Goal: Task Accomplishment & Management: Complete application form

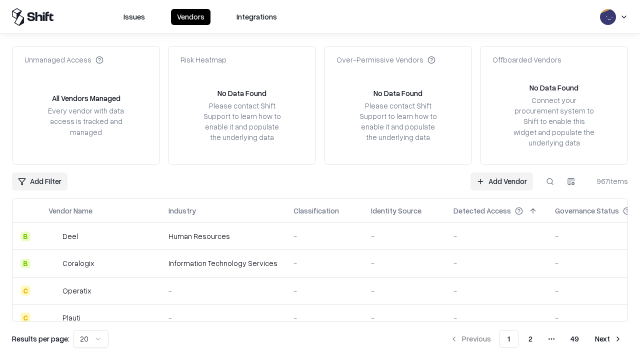
click at [501, 181] on link "Add Vendor" at bounding box center [501, 181] width 62 height 18
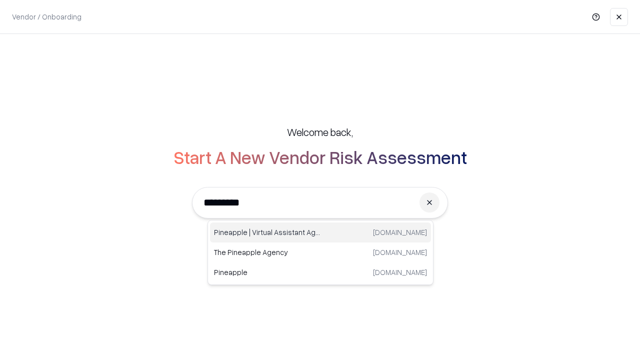
click at [320, 232] on div "Pineapple | Virtual Assistant Agency [DOMAIN_NAME]" at bounding box center [320, 232] width 221 height 20
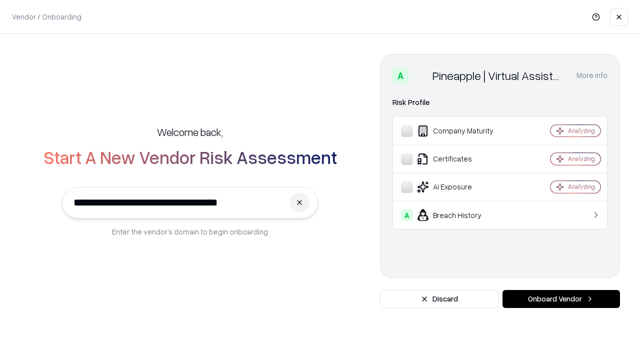
type input "**********"
click at [561, 299] on button "Onboard Vendor" at bounding box center [560, 299] width 117 height 18
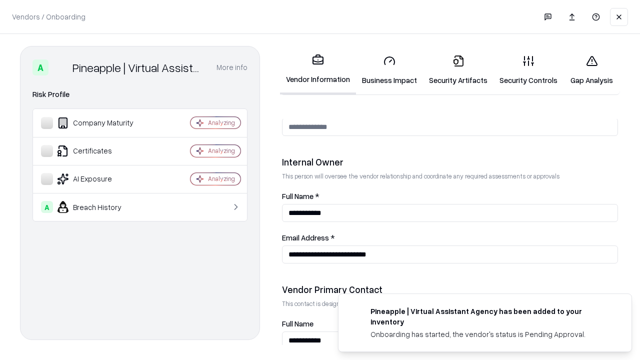
scroll to position [518, 0]
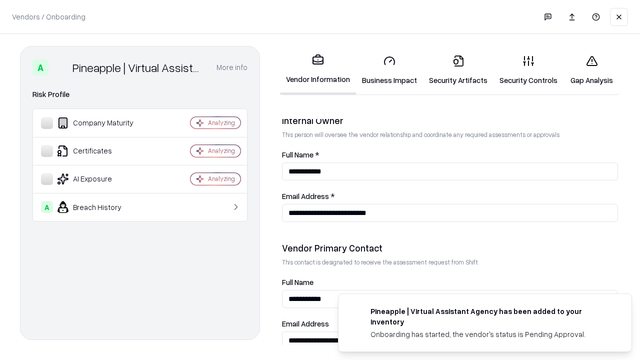
click at [389, 70] on link "Business Impact" at bounding box center [389, 70] width 67 height 46
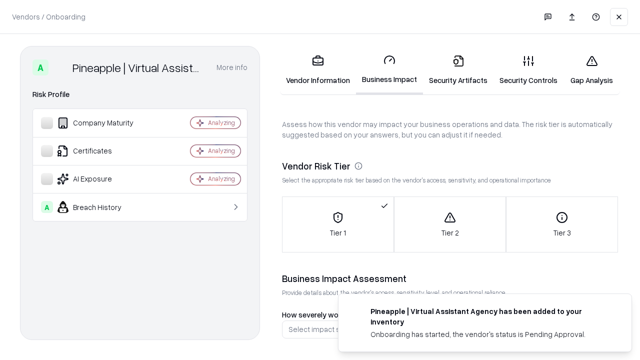
click at [458, 70] on link "Security Artifacts" at bounding box center [458, 70] width 70 height 46
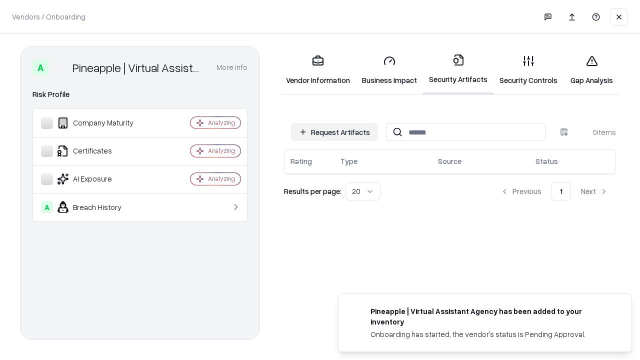
click at [334, 132] on button "Request Artifacts" at bounding box center [334, 132] width 87 height 18
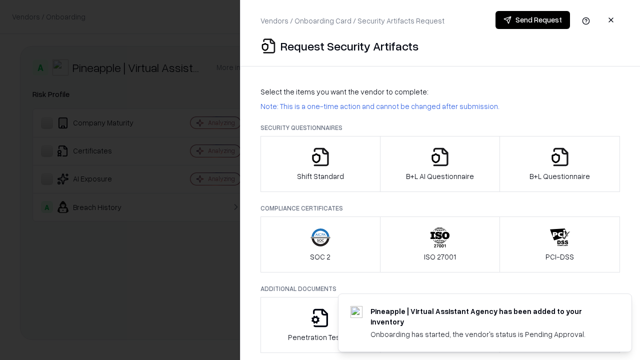
click at [320, 164] on icon "button" at bounding box center [320, 157] width 20 height 20
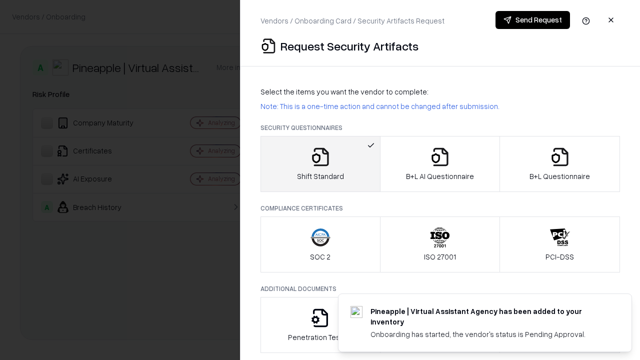
click at [532, 20] on button "Send Request" at bounding box center [532, 20] width 74 height 18
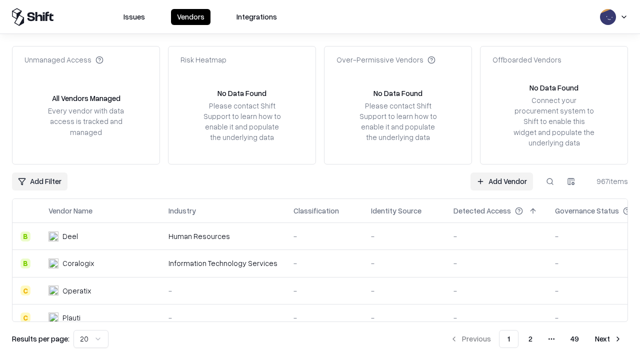
click at [550, 181] on button at bounding box center [550, 181] width 18 height 18
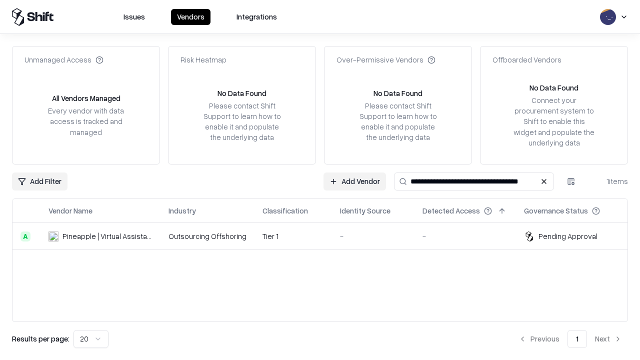
type input "**********"
click at [326, 236] on td "Tier 1" at bounding box center [292, 236] width 77 height 27
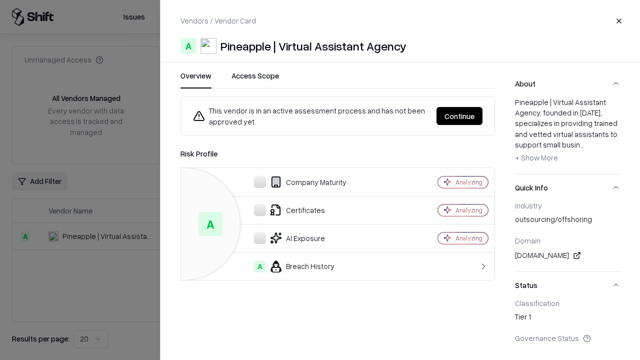
click at [459, 116] on button "Continue" at bounding box center [459, 116] width 46 height 18
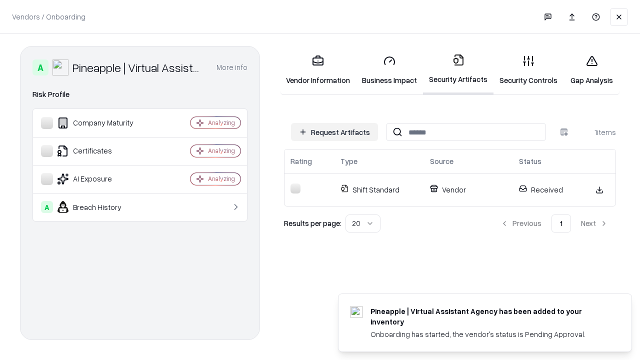
click at [528, 70] on link "Security Controls" at bounding box center [528, 70] width 70 height 46
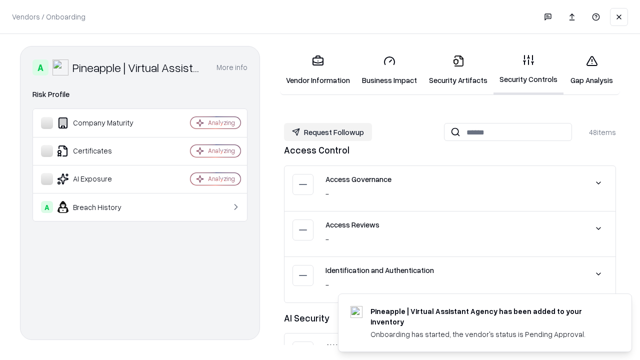
click at [328, 132] on button "Request Followup" at bounding box center [328, 132] width 88 height 18
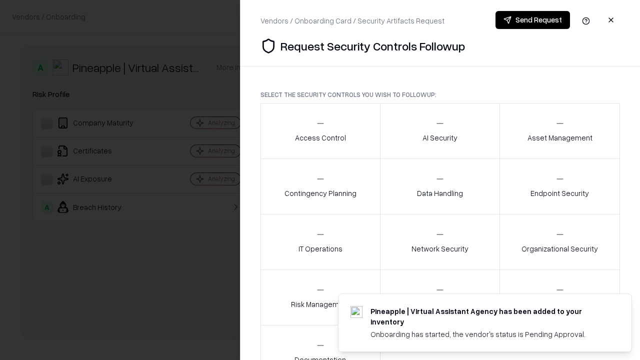
click at [320, 131] on div "Access Control" at bounding box center [320, 130] width 51 height 24
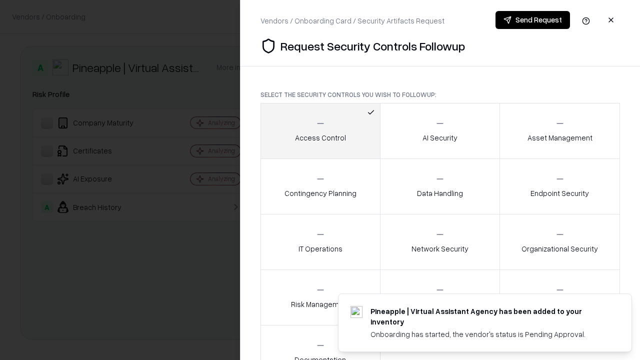
click at [532, 20] on button "Send Request" at bounding box center [532, 20] width 74 height 18
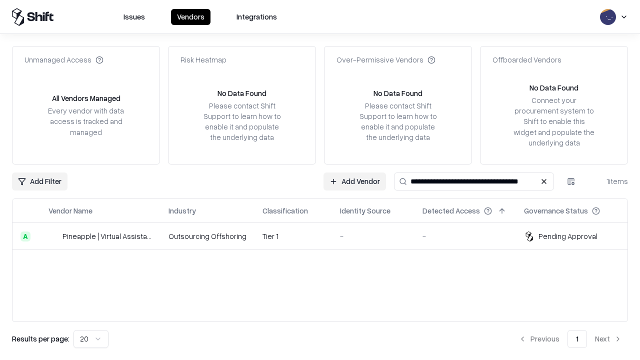
type input "**********"
click at [326, 236] on td "Tier 1" at bounding box center [292, 236] width 77 height 27
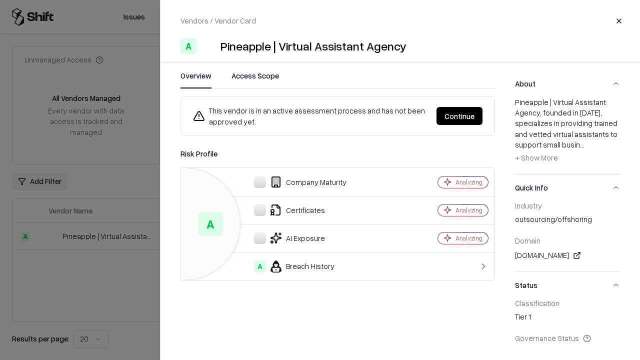
click at [459, 116] on button "Continue" at bounding box center [459, 116] width 46 height 18
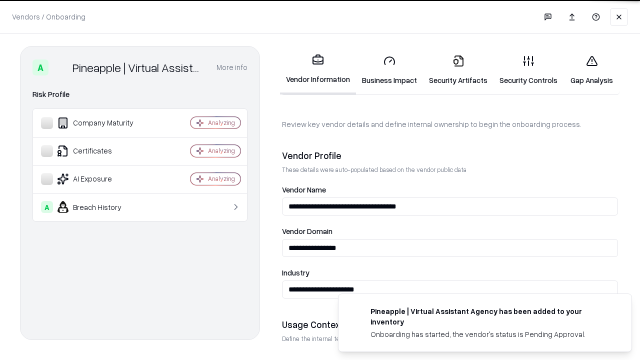
click at [591, 70] on link "Gap Analysis" at bounding box center [591, 70] width 56 height 46
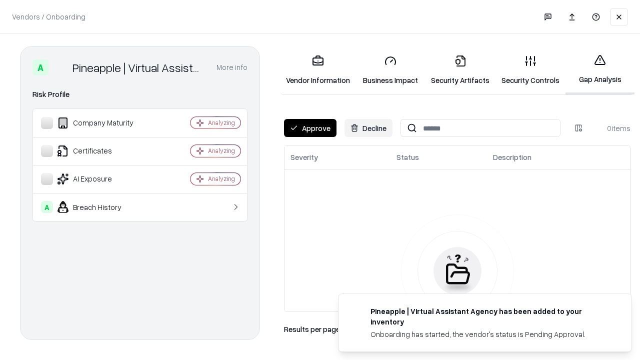
click at [310, 128] on button "Approve" at bounding box center [310, 128] width 52 height 18
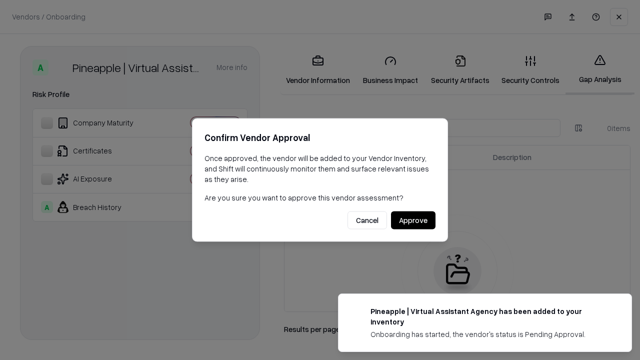
click at [413, 220] on button "Approve" at bounding box center [413, 220] width 44 height 18
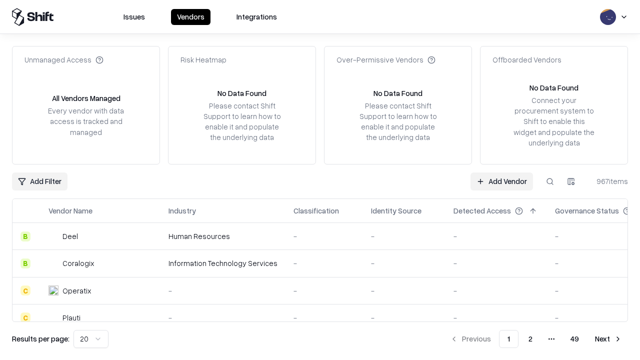
type input "**********"
click at [501, 181] on link "Add Vendor" at bounding box center [501, 181] width 62 height 18
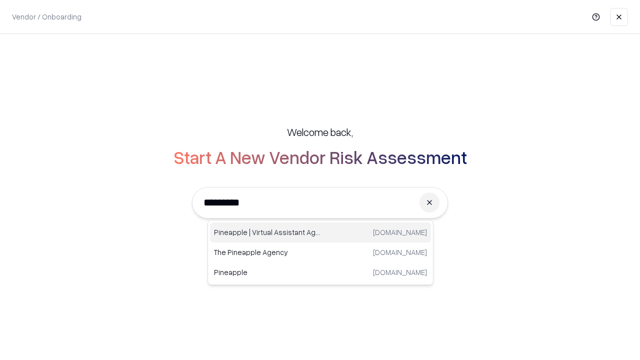
click at [320, 232] on div "Pineapple | Virtual Assistant Agency [DOMAIN_NAME]" at bounding box center [320, 232] width 221 height 20
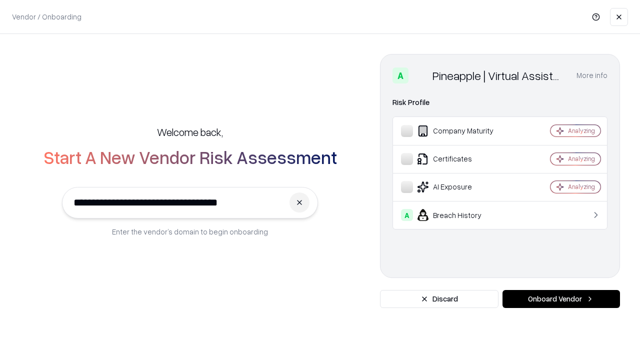
type input "**********"
click at [561, 299] on button "Onboard Vendor" at bounding box center [560, 299] width 117 height 18
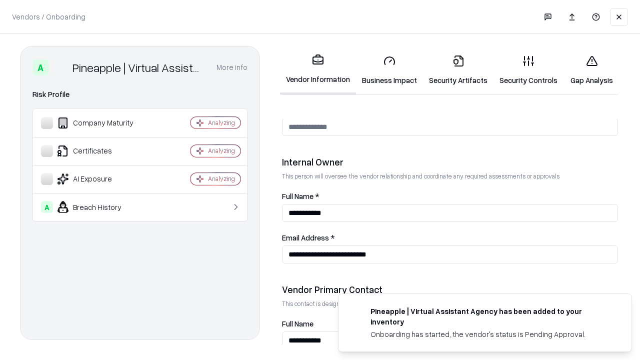
scroll to position [518, 0]
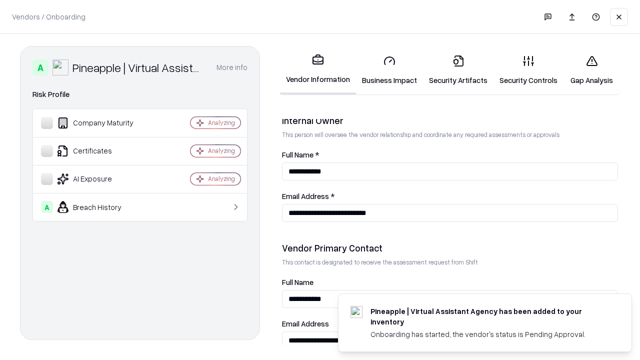
click at [591, 70] on link "Gap Analysis" at bounding box center [591, 70] width 56 height 46
